Goal: Check status

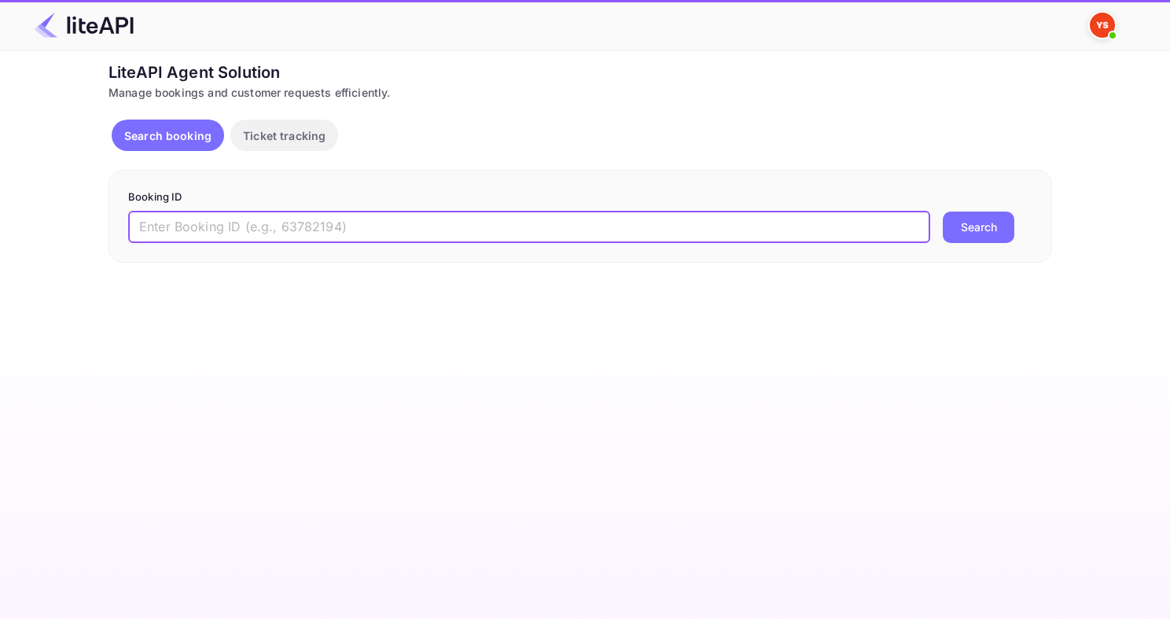
click at [258, 232] on input "text" at bounding box center [529, 226] width 802 height 31
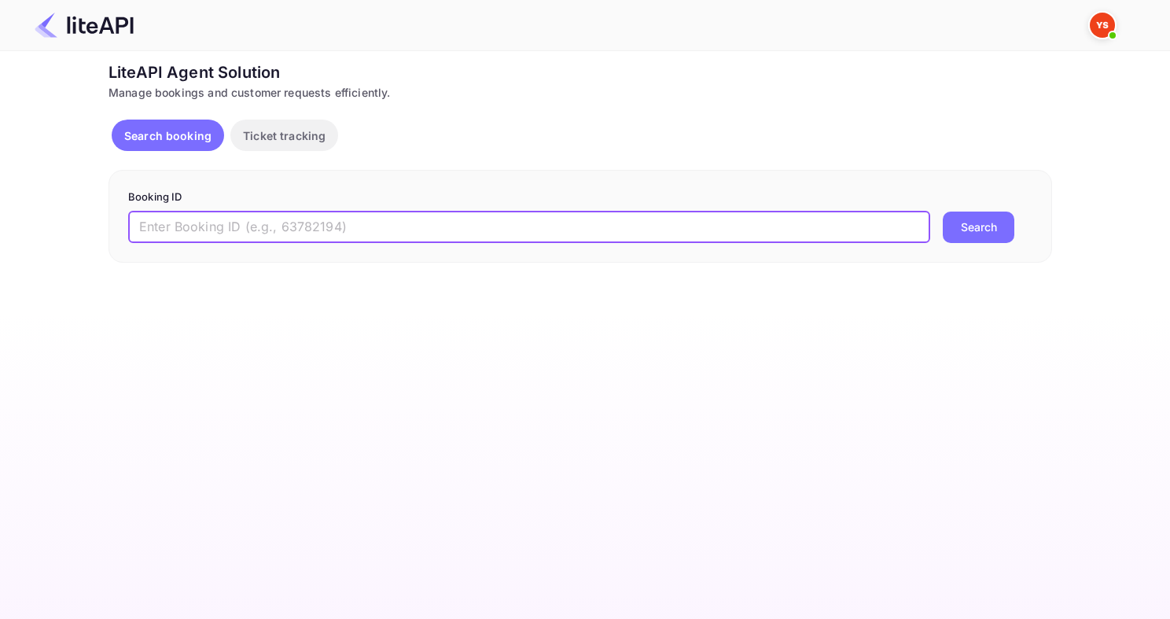
paste input "8795392"
type input "8795392"
click at [942, 211] on button "Search" at bounding box center [978, 226] width 72 height 31
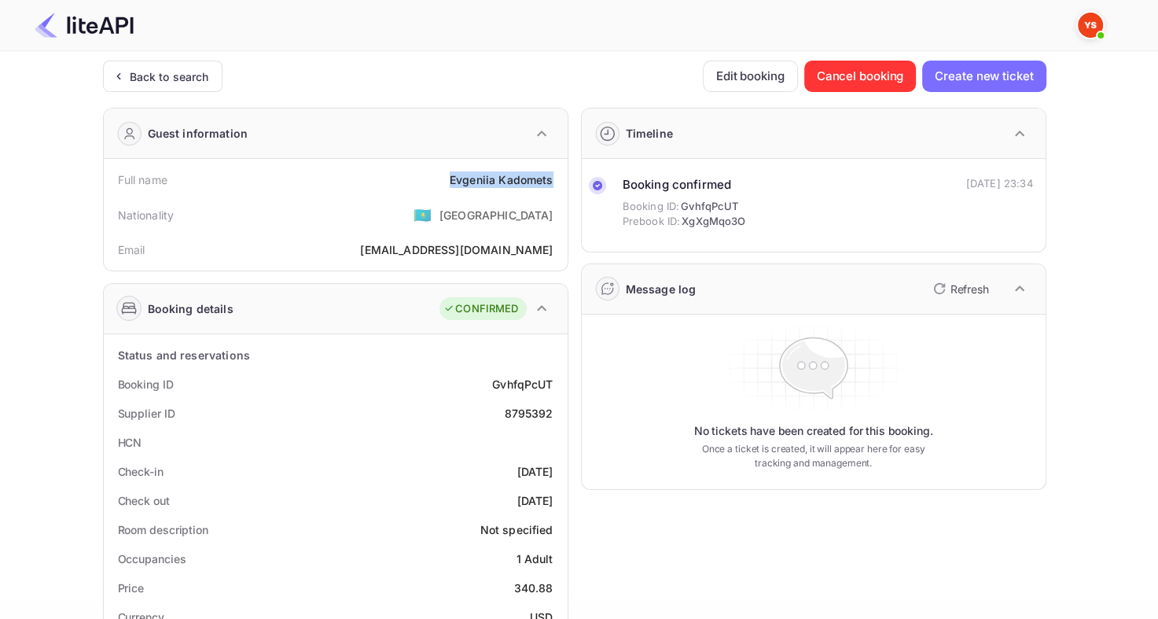
drag, startPoint x: 448, startPoint y: 173, endPoint x: 557, endPoint y: 176, distance: 109.3
click at [557, 176] on div "Full name [PERSON_NAME]" at bounding box center [335, 179] width 451 height 29
copy div "[PERSON_NAME]"
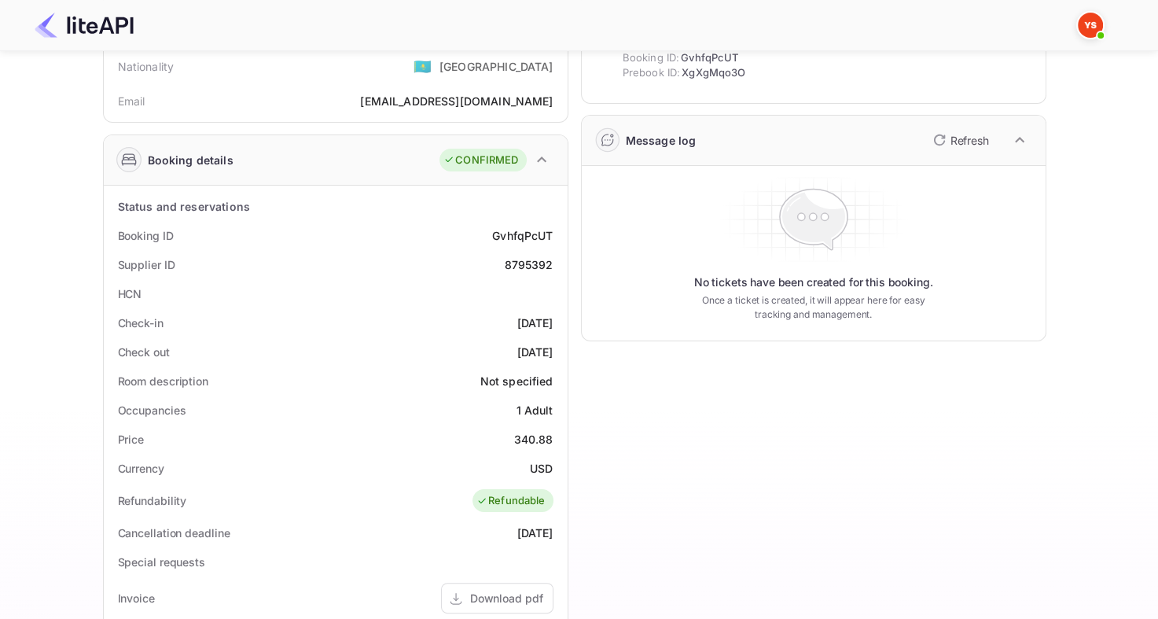
scroll to position [157, 0]
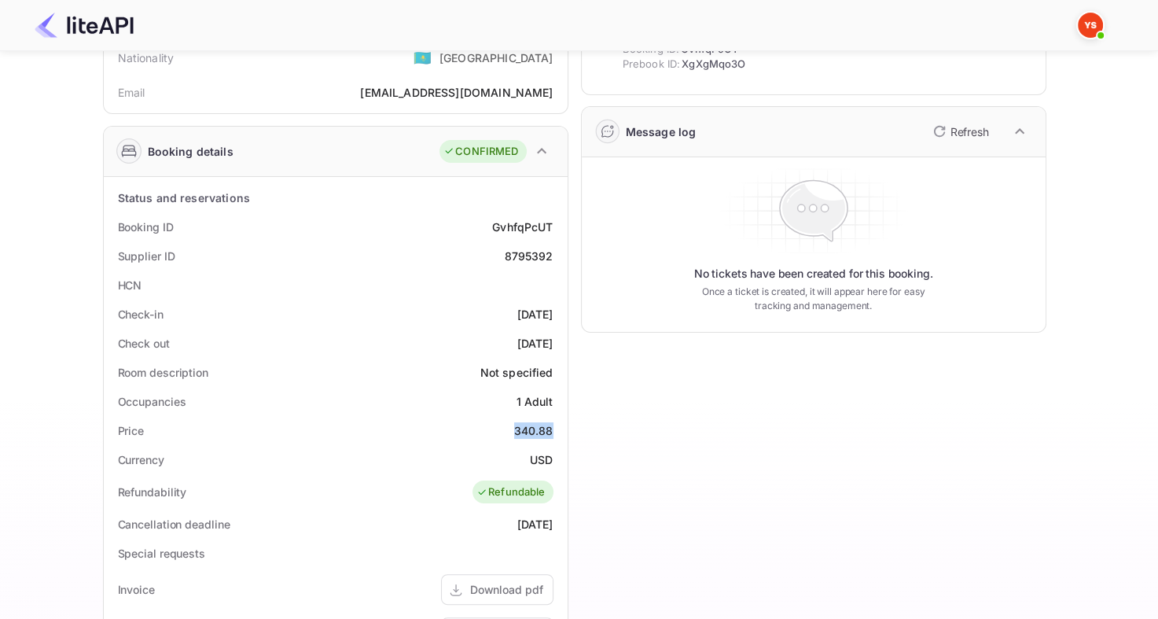
drag, startPoint x: 510, startPoint y: 428, endPoint x: 553, endPoint y: 431, distance: 43.3
click at [554, 431] on div "Price 340.88" at bounding box center [335, 430] width 451 height 29
copy div "340.88"
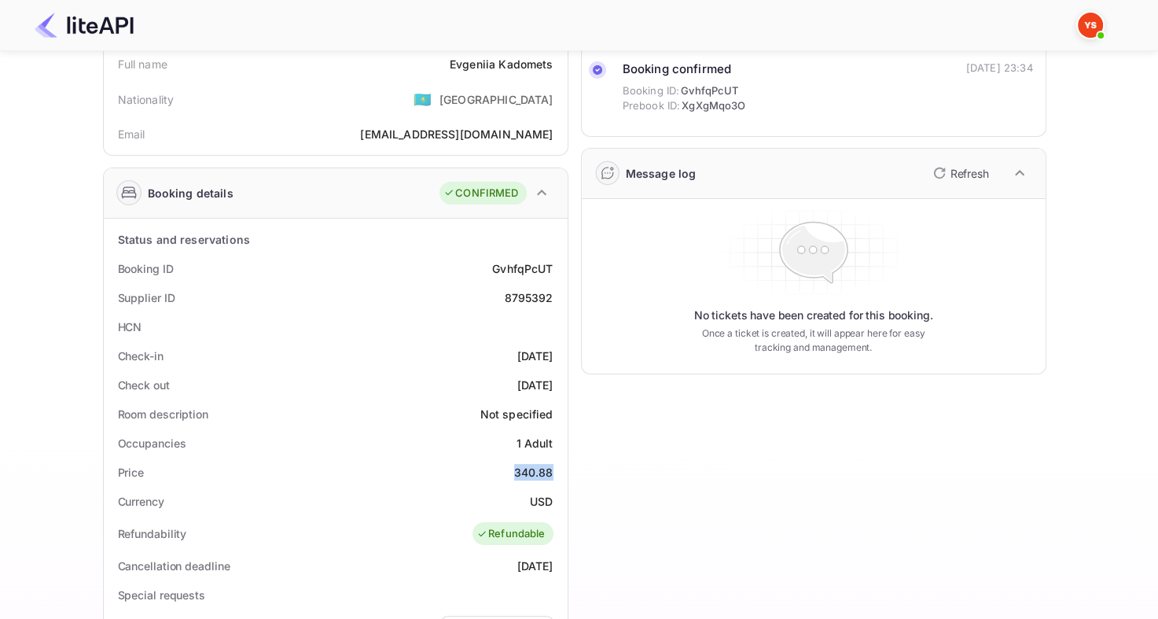
scroll to position [79, 0]
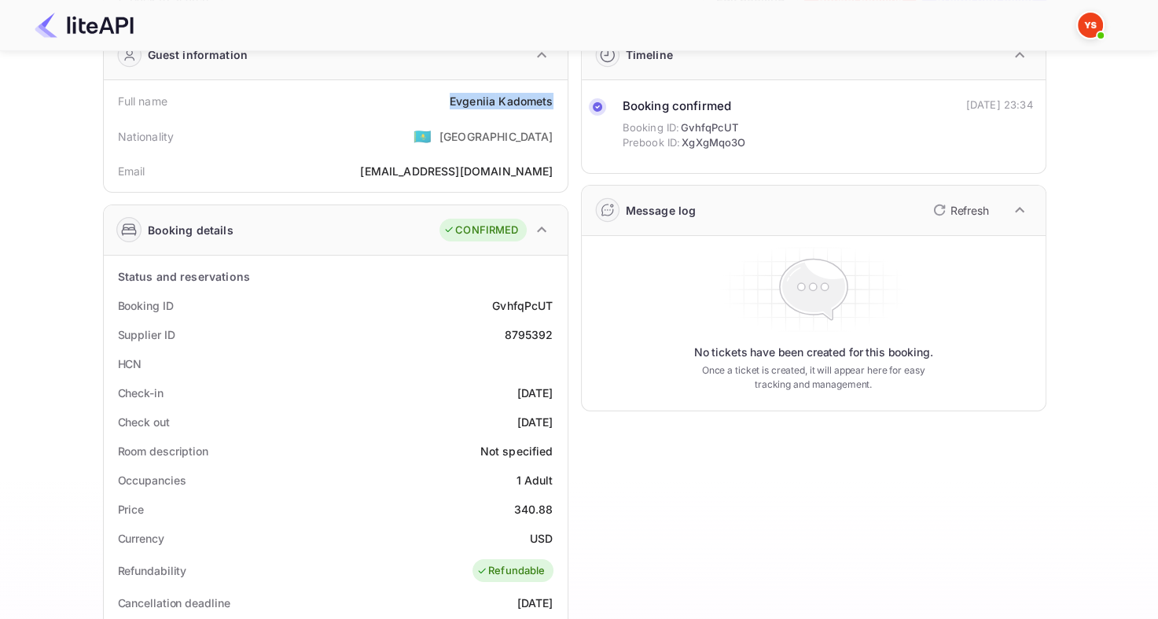
drag, startPoint x: 450, startPoint y: 100, endPoint x: 553, endPoint y: 101, distance: 103.0
click at [553, 101] on div "Full name [PERSON_NAME]" at bounding box center [335, 100] width 451 height 29
copy div "[PERSON_NAME]"
